Goal: Task Accomplishment & Management: Complete application form

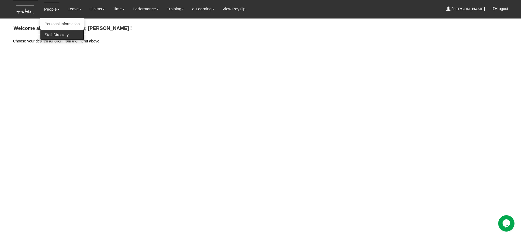
click at [64, 33] on link "Staff Directory" at bounding box center [62, 34] width 44 height 11
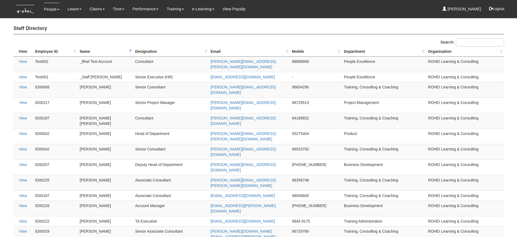
select select "50"
click at [468, 45] on input "Search:" at bounding box center [480, 42] width 48 height 8
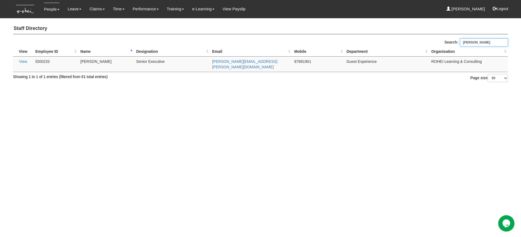
type input "valerie"
click at [103, 44] on link "Approve Claims" at bounding box center [107, 45] width 43 height 11
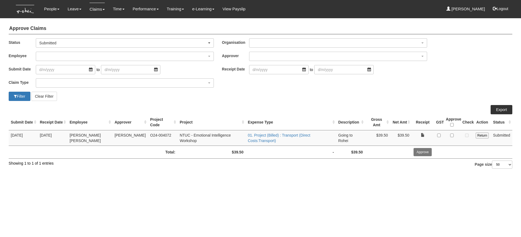
select select "50"
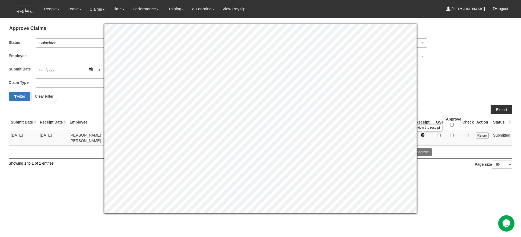
click at [422, 133] on link at bounding box center [423, 135] width 4 height 4
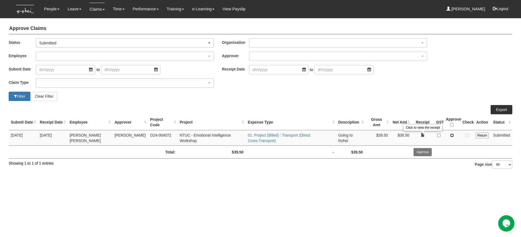
click at [453, 135] on input "checkbox" at bounding box center [453, 135] width 4 height 4
checkbox input "true"
click at [429, 153] on input "Approve" at bounding box center [423, 152] width 18 height 8
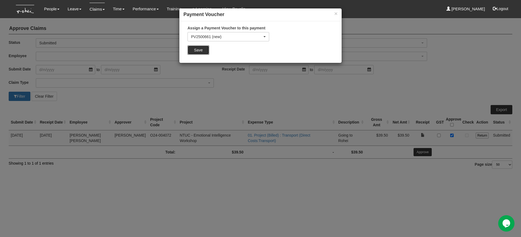
click at [190, 49] on input "Save" at bounding box center [199, 49] width 22 height 9
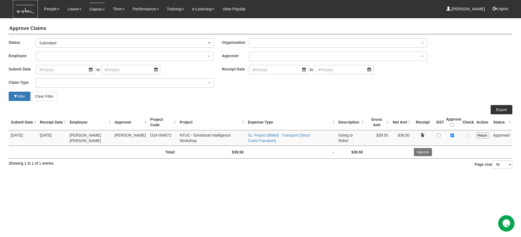
click at [24, 12] on img at bounding box center [25, 9] width 25 height 18
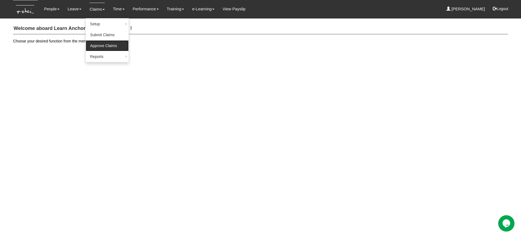
click at [101, 42] on link "Approve Claims" at bounding box center [107, 45] width 43 height 11
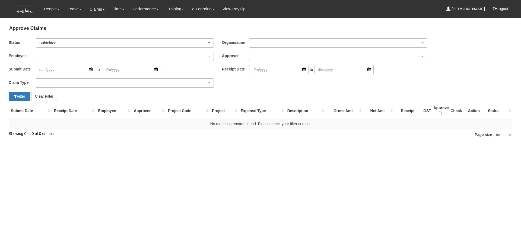
select select "50"
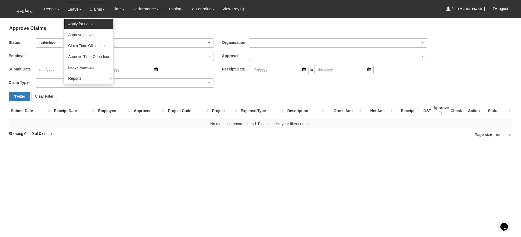
click at [86, 24] on link "Apply for Leave" at bounding box center [89, 23] width 50 height 11
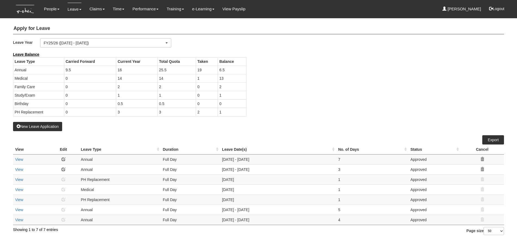
select select "50"
click at [57, 126] on button "New Leave Application" at bounding box center [37, 126] width 49 height 9
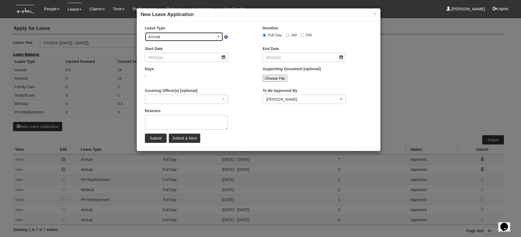
click at [167, 40] on div "Annual" at bounding box center [184, 36] width 78 height 9
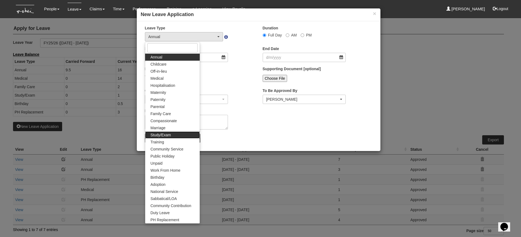
click at [169, 133] on span "Study/Exam" at bounding box center [161, 134] width 20 height 5
select select "12"
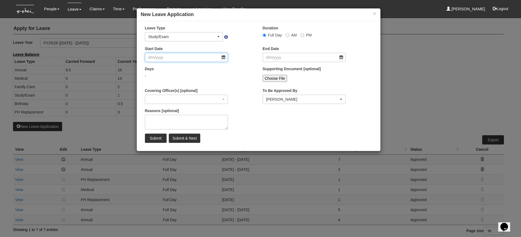
click at [177, 60] on input "Start Date" at bounding box center [186, 57] width 83 height 9
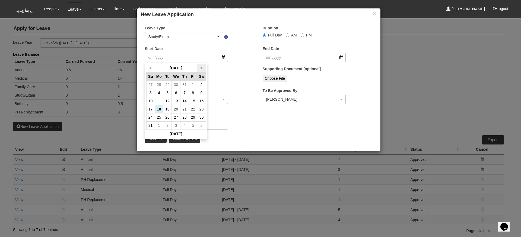
click at [200, 70] on th "»" at bounding box center [201, 68] width 8 height 8
click at [169, 108] on td "23" at bounding box center [167, 109] width 8 height 8
type input "[DATE]"
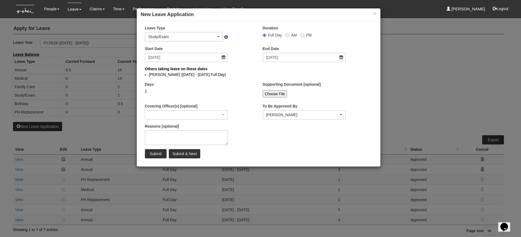
select select
click at [277, 95] on input "Choose File" at bounding box center [275, 93] width 25 height 7
click at [273, 94] on input "Choose File" at bounding box center [275, 93] width 25 height 7
type input "C:\fakepath\Screenshot [DATE] 10.56.44 AM.png"
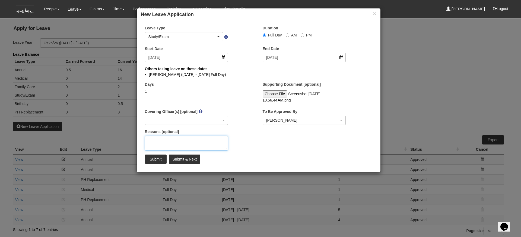
click at [205, 142] on textarea "Reasons [optional]" at bounding box center [186, 143] width 83 height 15
type textarea "Taking PMP Exam"
click at [150, 162] on input "Submit" at bounding box center [156, 158] width 22 height 9
select select "1"
select select
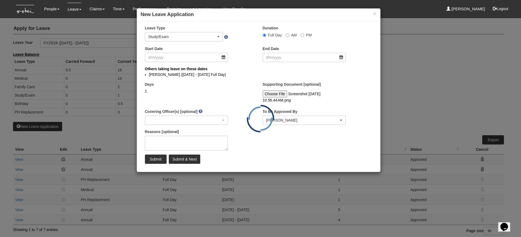
select select "50"
